Goal: Register for event/course

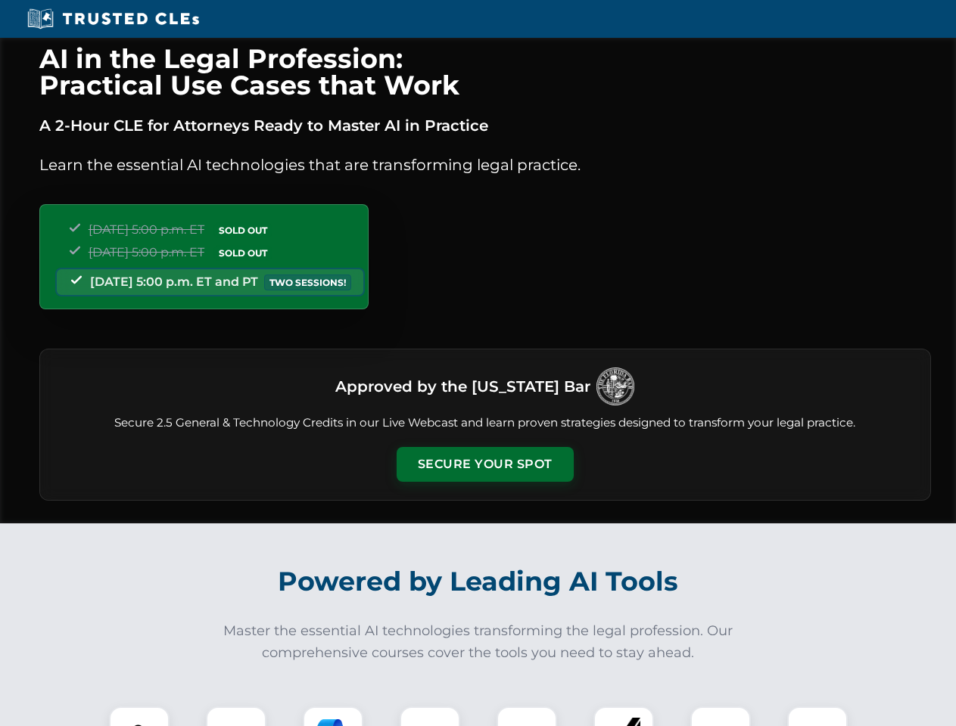
click at [484, 465] on button "Secure Your Spot" at bounding box center [484, 464] width 177 height 35
click at [139, 717] on img at bounding box center [139, 737] width 44 height 44
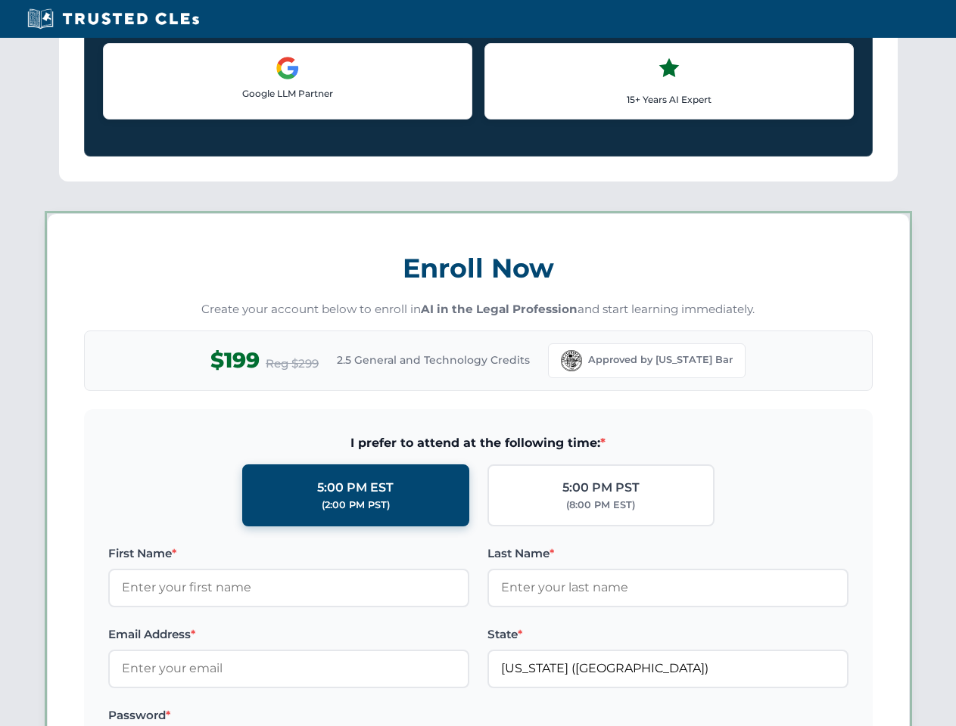
click at [333, 717] on label "Password *" at bounding box center [288, 716] width 361 height 18
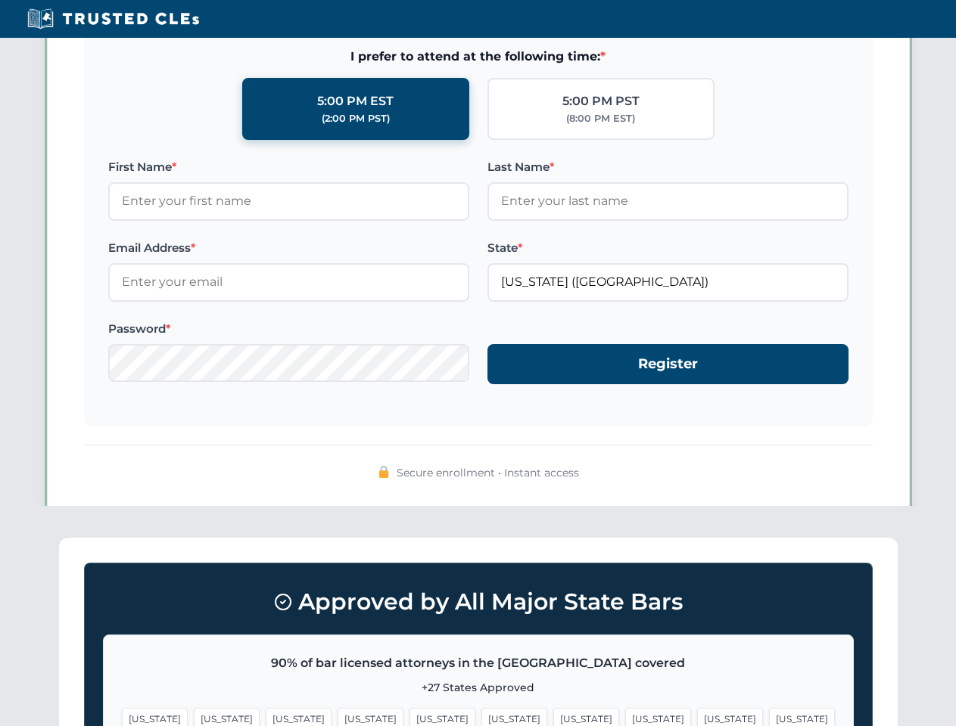
click at [697, 717] on span "[US_STATE]" at bounding box center [730, 719] width 66 height 22
